Goal: Find specific page/section: Locate item on page

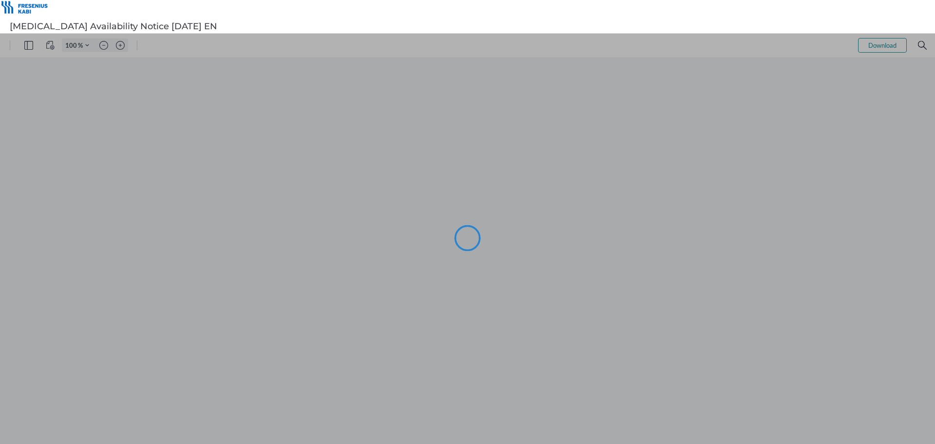
type input "99"
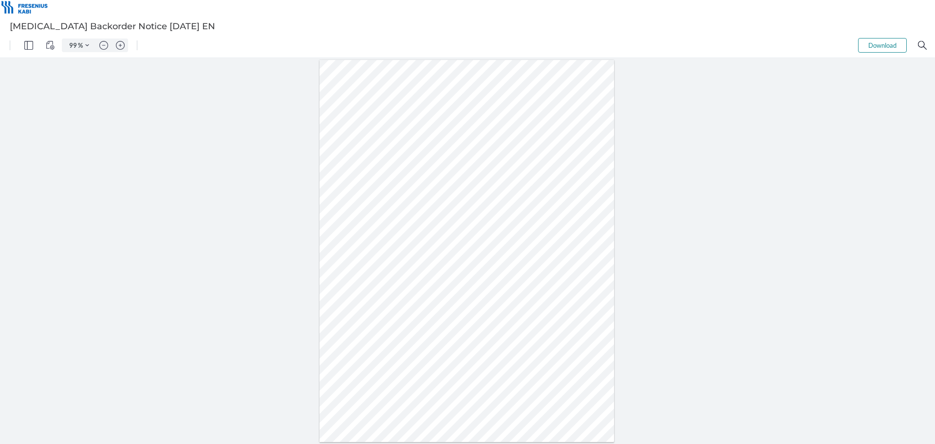
click at [358, 273] on div at bounding box center [467, 251] width 295 height 382
click at [354, 273] on div at bounding box center [467, 251] width 295 height 382
drag, startPoint x: 348, startPoint y: 274, endPoint x: 364, endPoint y: 273, distance: 15.6
click at [363, 275] on div at bounding box center [467, 251] width 295 height 382
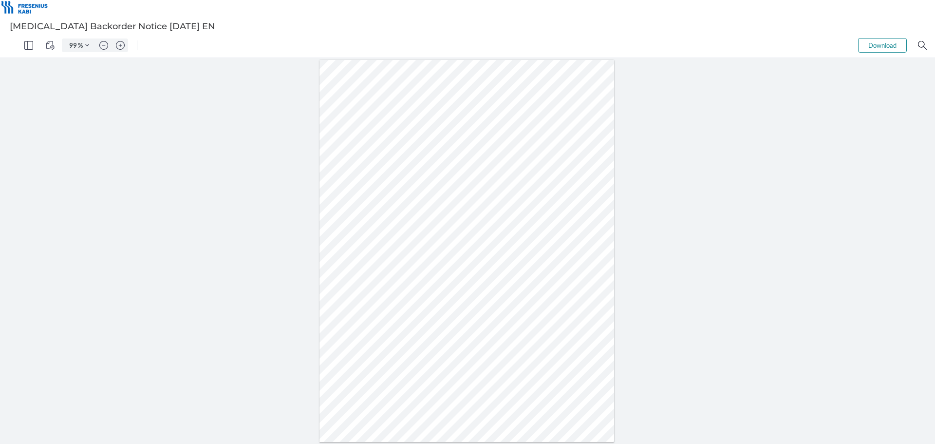
drag, startPoint x: 368, startPoint y: 272, endPoint x: 347, endPoint y: 272, distance: 20.5
click at [347, 272] on div at bounding box center [467, 251] width 295 height 382
